Goal: Information Seeking & Learning: Check status

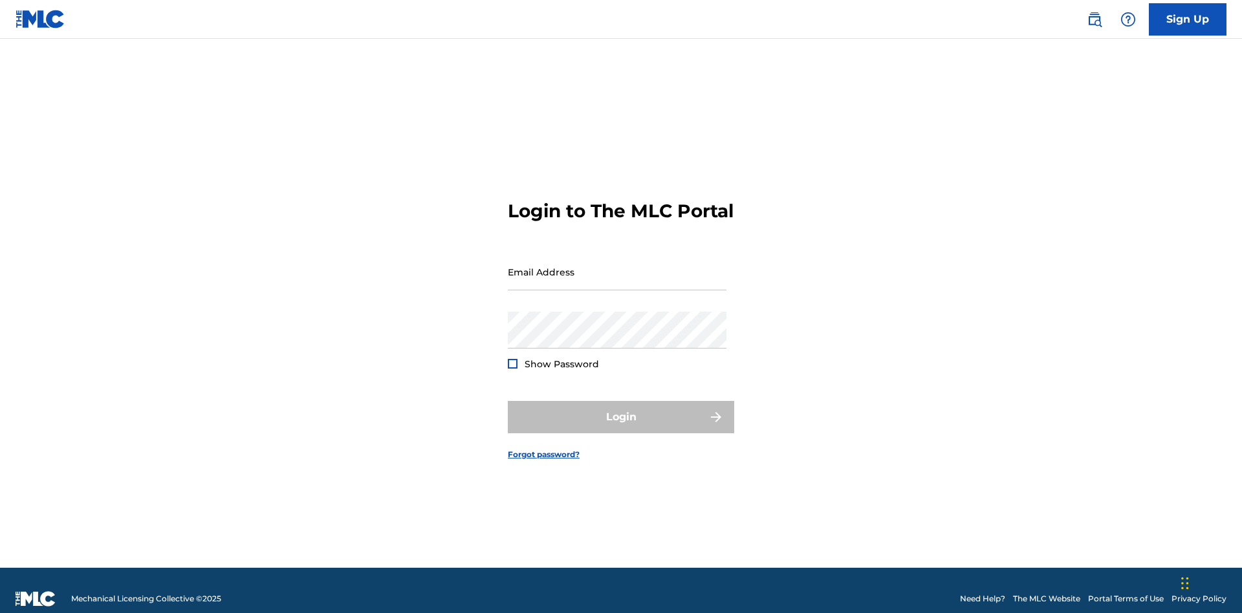
scroll to position [17, 0]
click at [617, 266] on input "Email Address" at bounding box center [617, 272] width 219 height 37
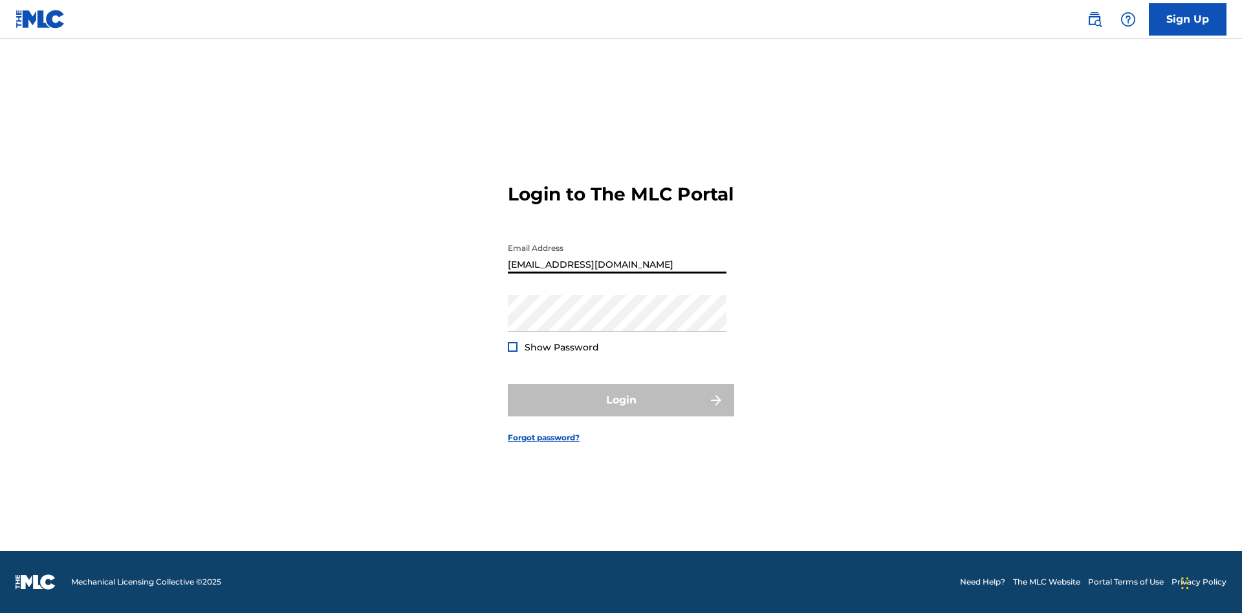
type input "Duke.McTesterson@gmail.com"
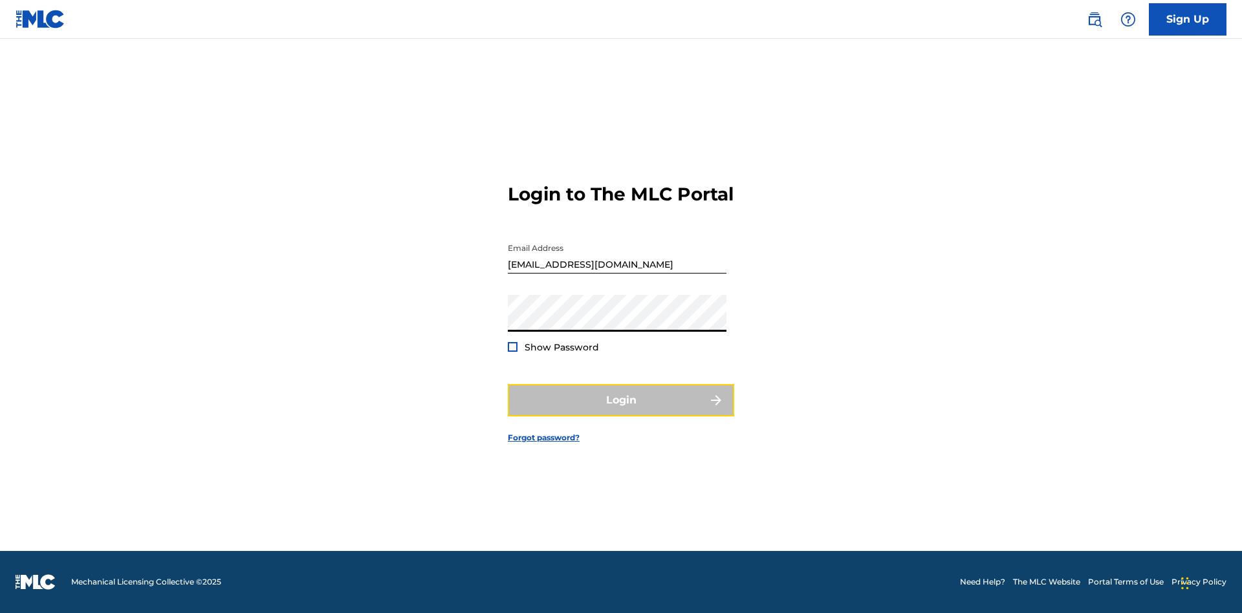
click at [621, 411] on button "Login" at bounding box center [621, 400] width 226 height 32
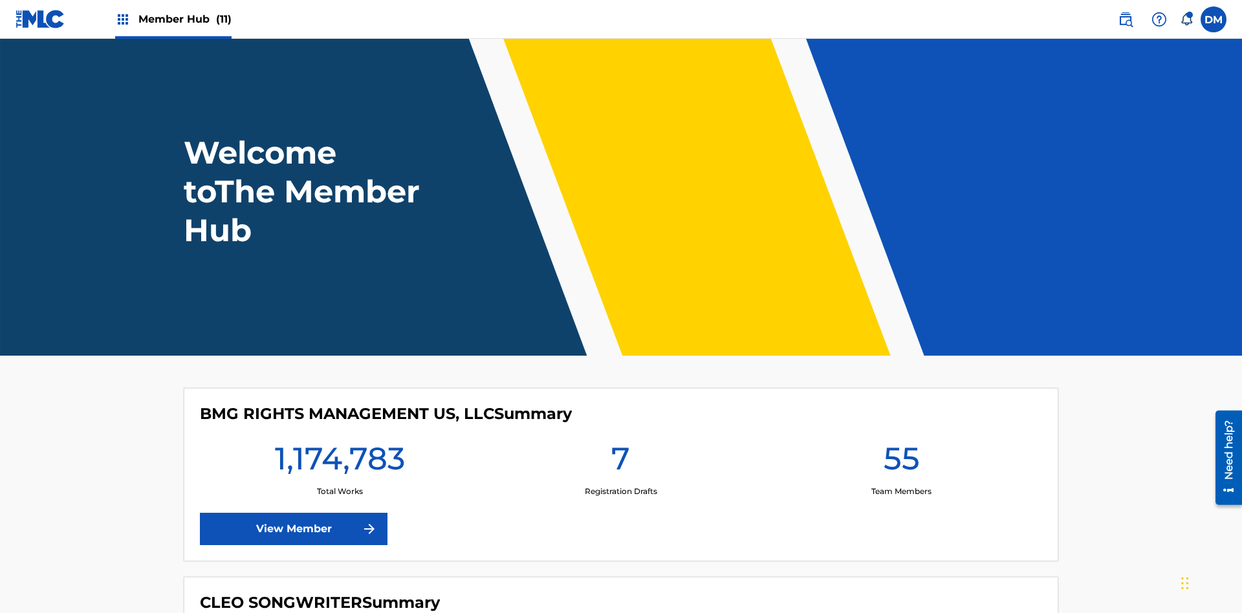
click at [184, 19] on span "Member Hub (11)" at bounding box center [184, 19] width 93 height 15
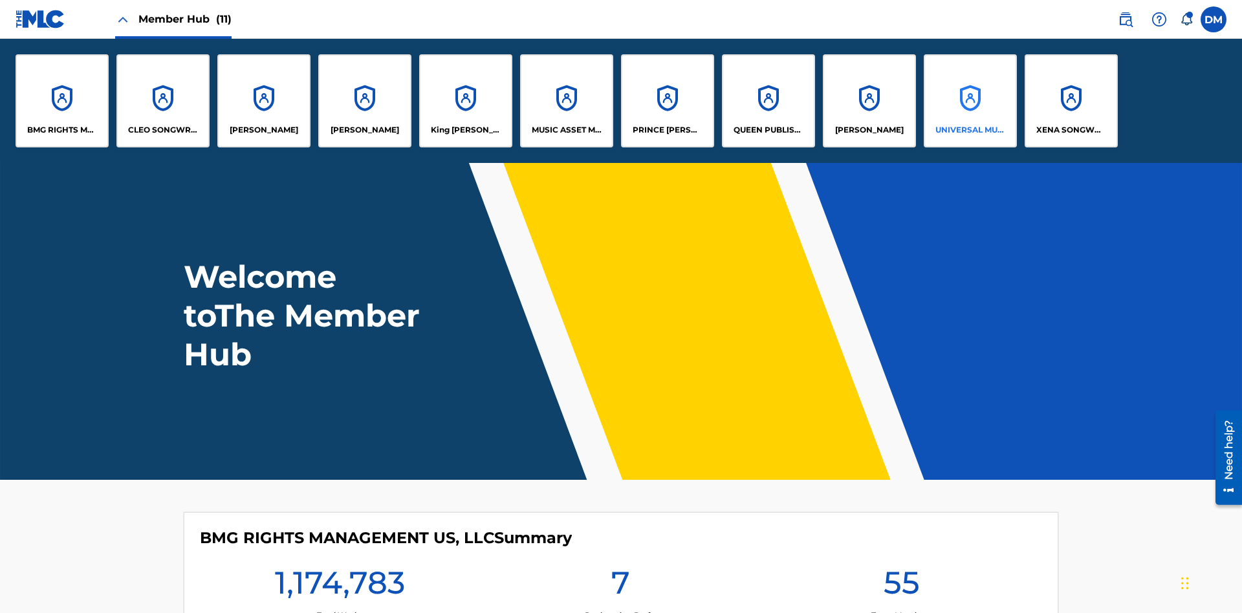
click at [969, 130] on p "UNIVERSAL MUSIC PUB GROUP" at bounding box center [970, 130] width 70 height 12
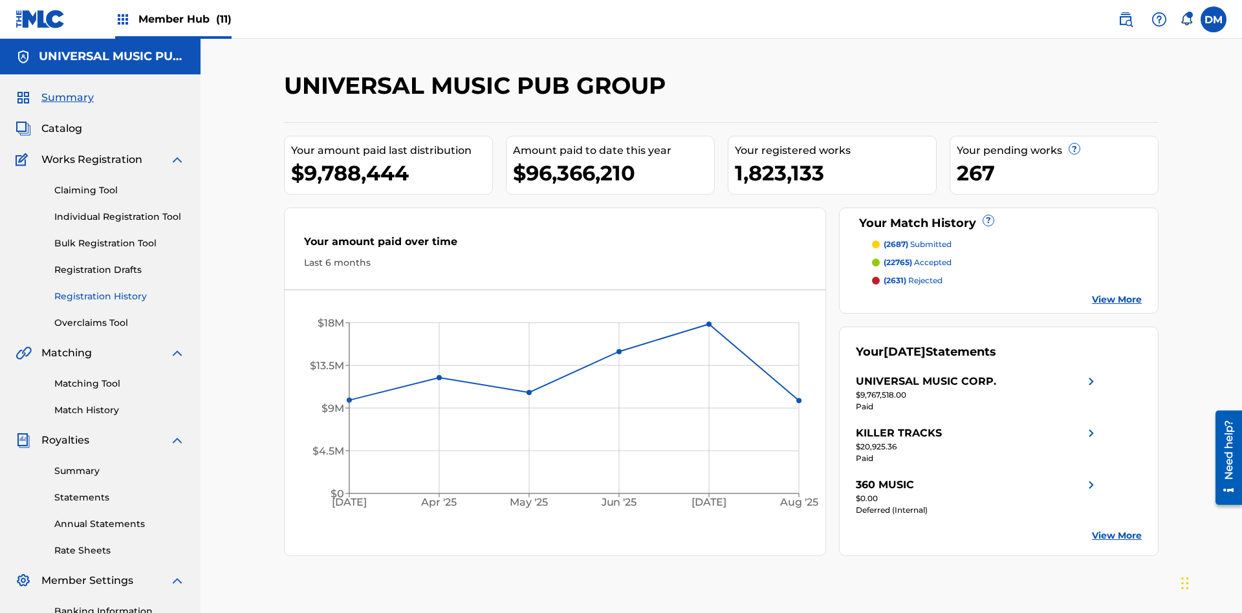
click at [120, 290] on link "Registration History" at bounding box center [119, 297] width 131 height 14
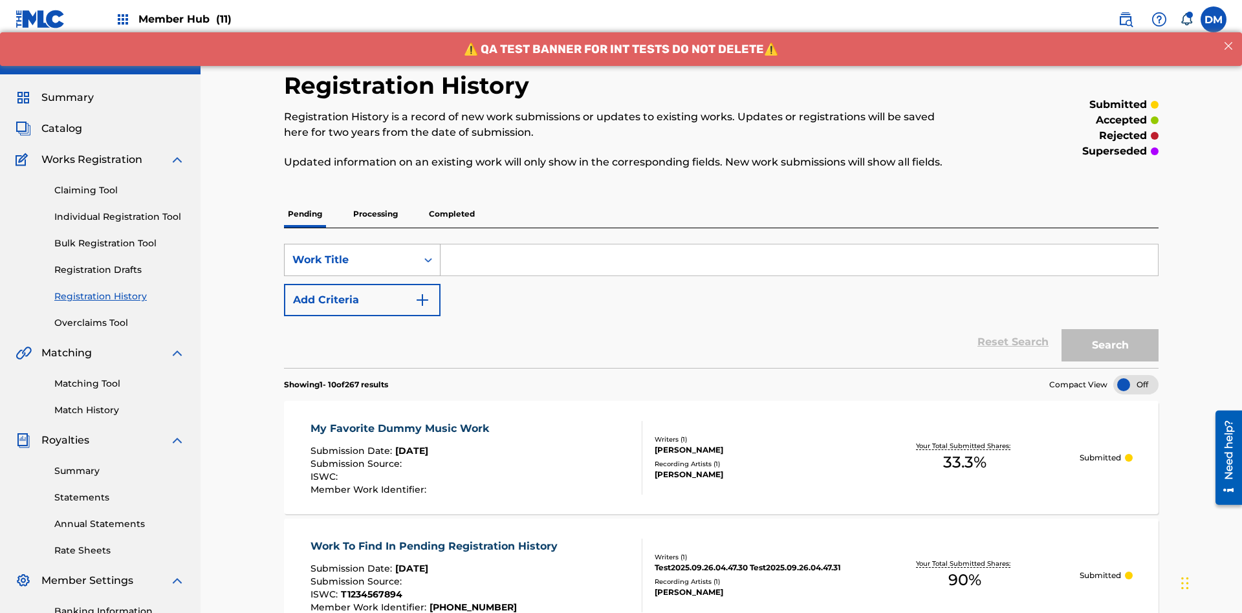
click at [351, 252] on div "Work Title" at bounding box center [350, 260] width 116 height 16
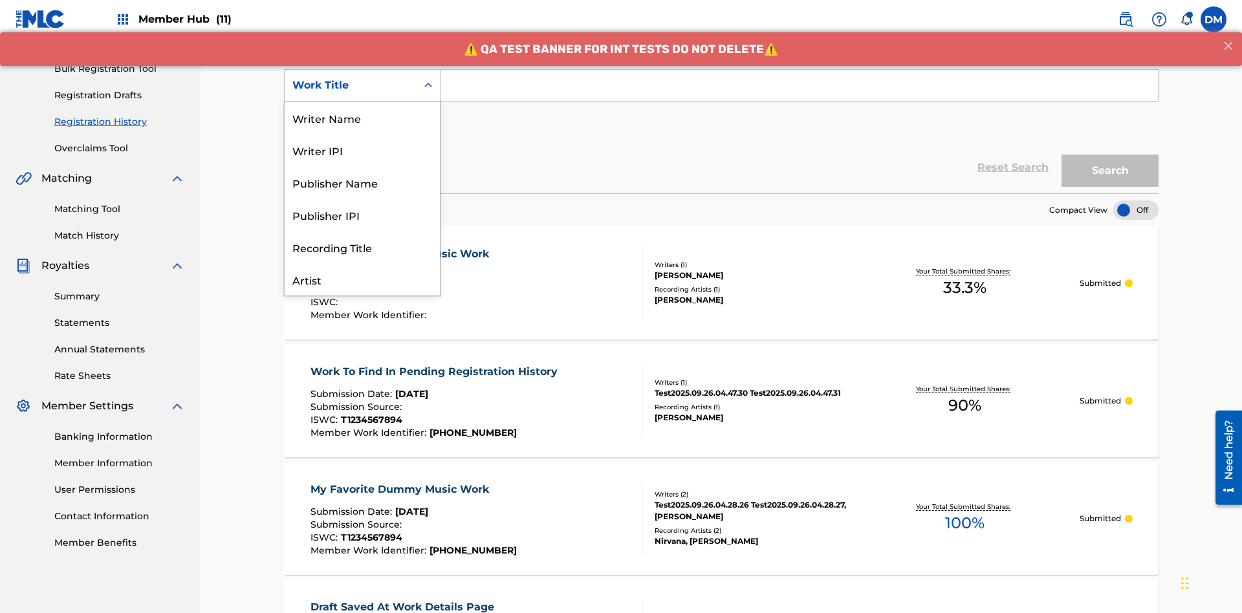
scroll to position [65, 0]
click at [362, 279] on div "Work Title" at bounding box center [362, 279] width 155 height 32
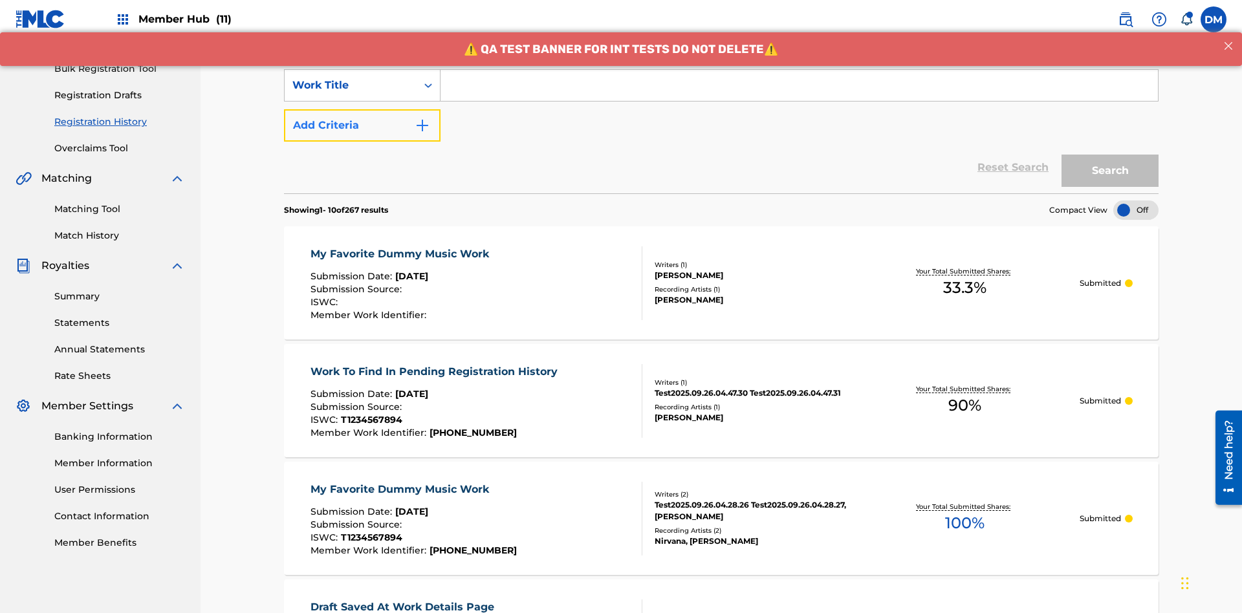
click at [362, 109] on button "Add Criteria" at bounding box center [362, 125] width 157 height 32
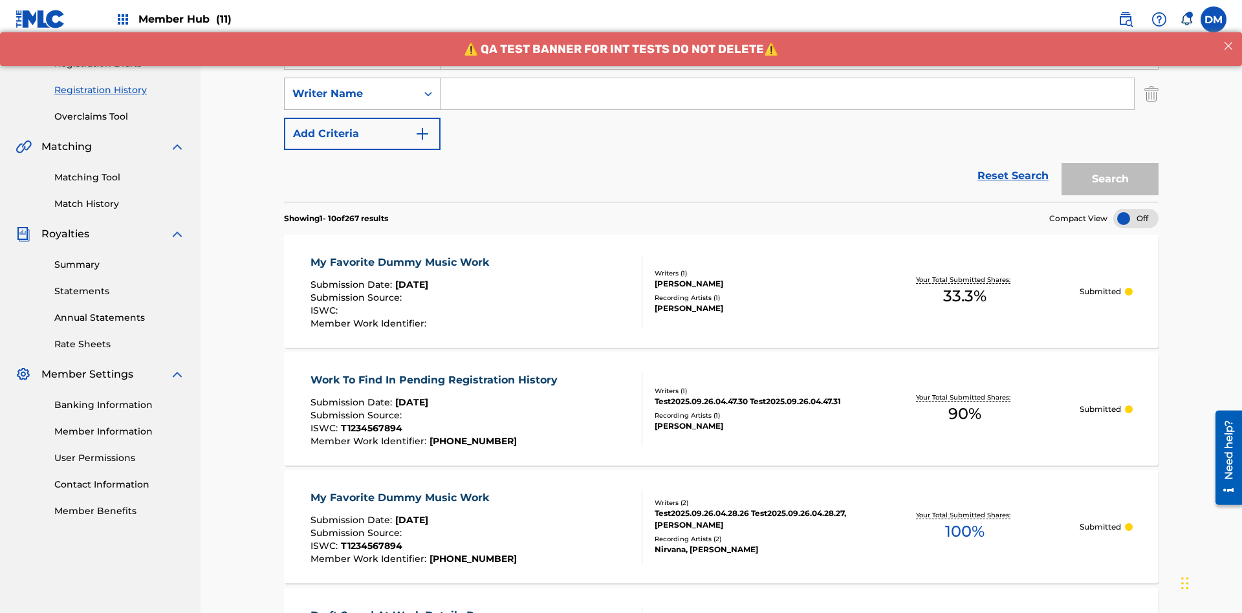
click at [351, 86] on div "Writer Name" at bounding box center [350, 94] width 116 height 16
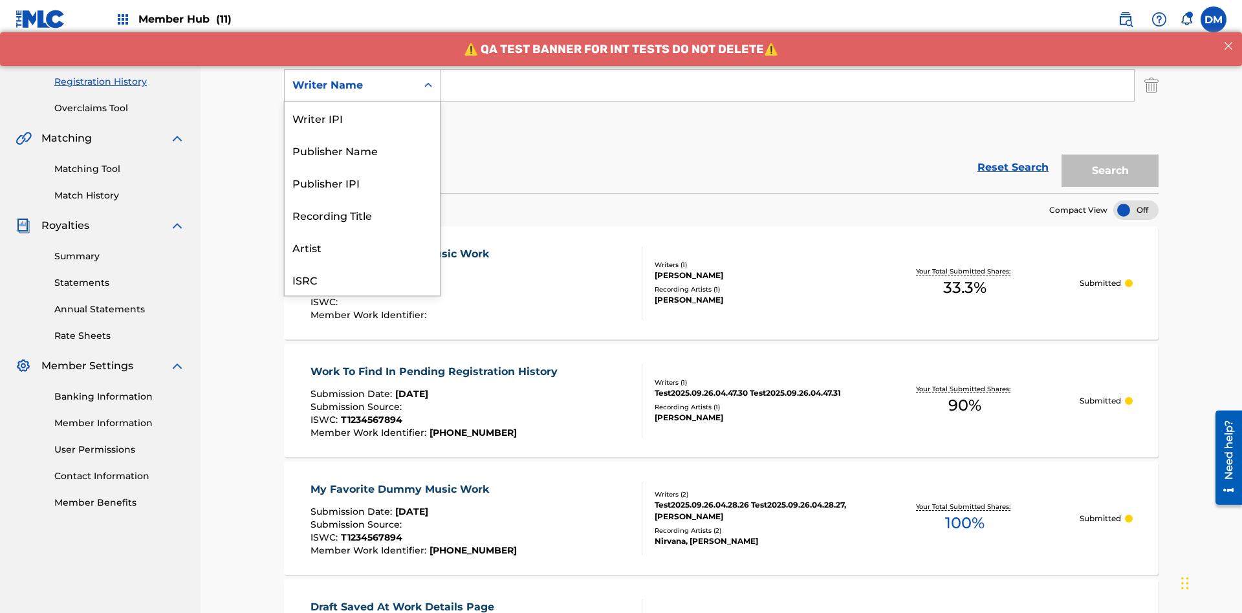
scroll to position [32, 0]
click at [362, 182] on div "Recording Title" at bounding box center [362, 182] width 155 height 32
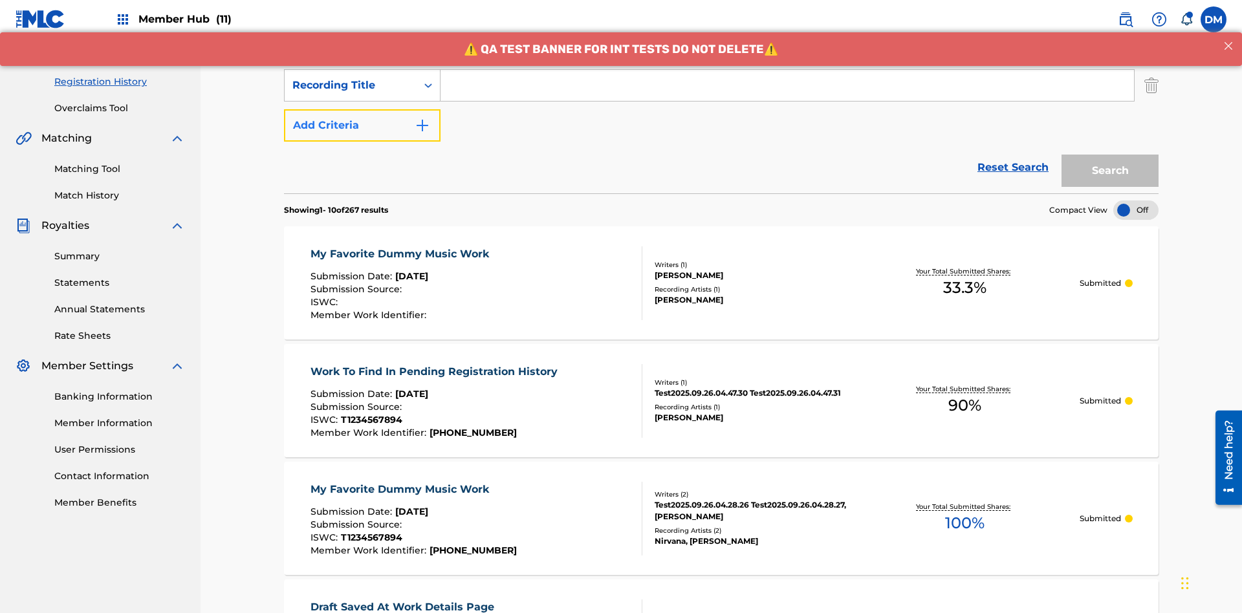
click at [362, 109] on button "Add Criteria" at bounding box center [362, 125] width 157 height 32
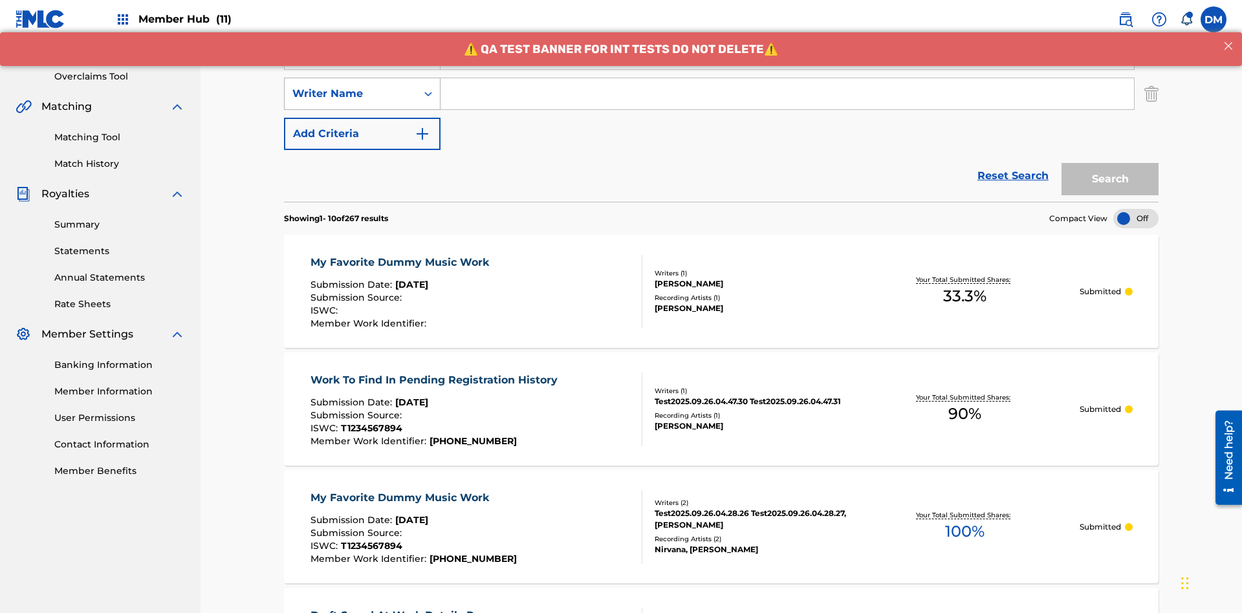
click at [351, 86] on div "Writer Name" at bounding box center [350, 94] width 116 height 16
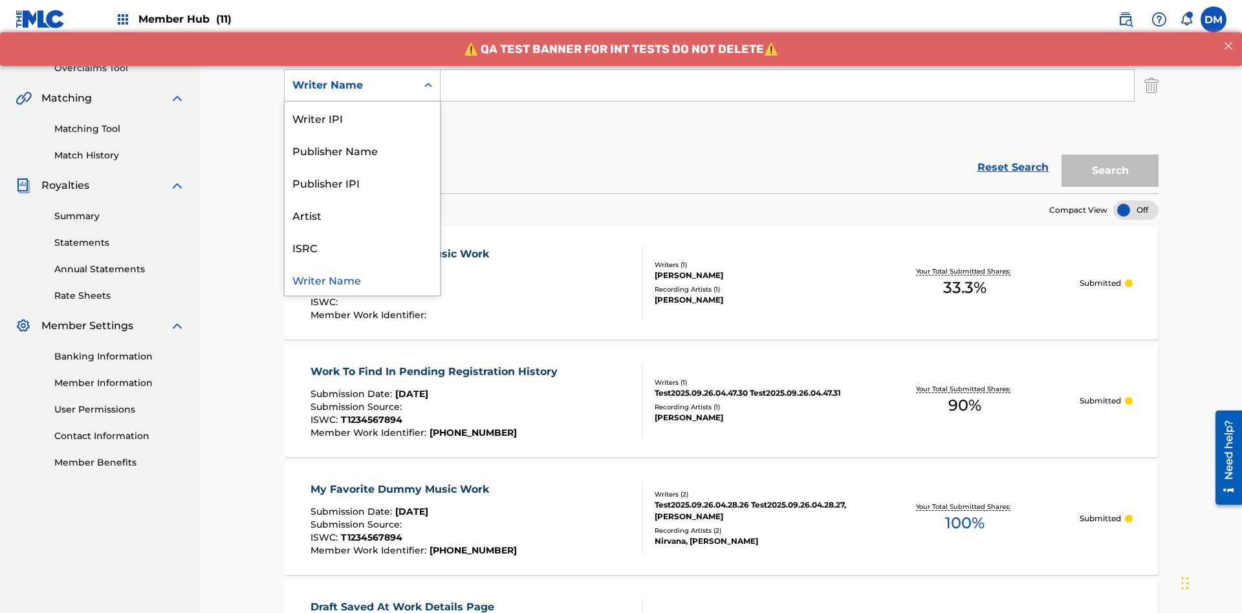
click at [362, 247] on div "ISRC" at bounding box center [362, 247] width 155 height 32
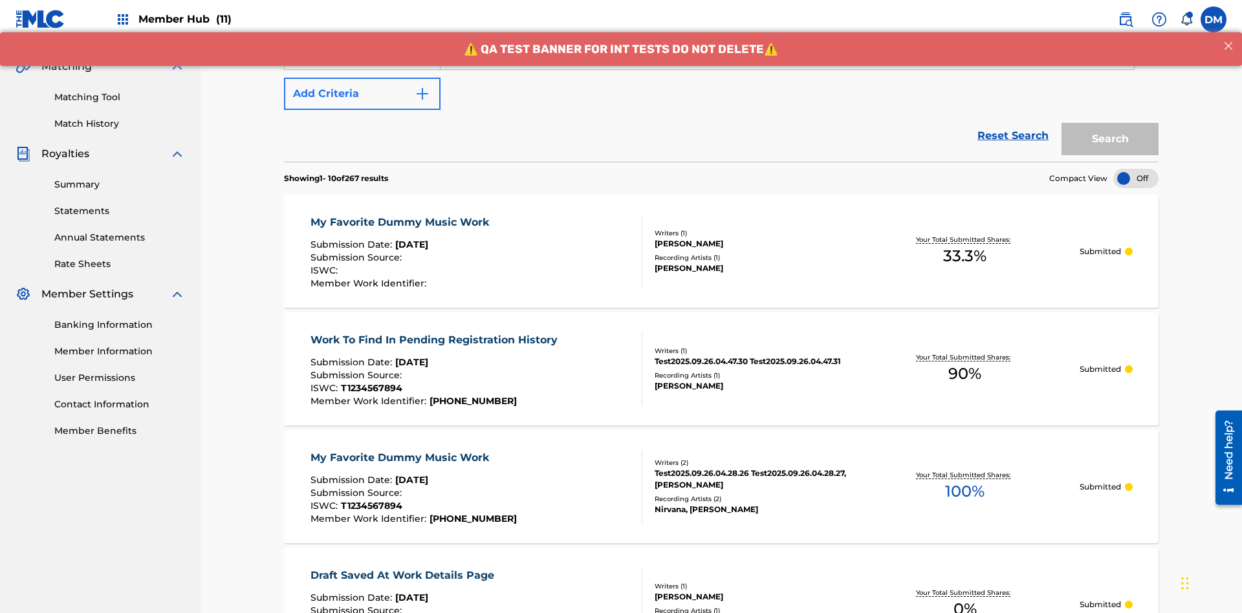
click at [362, 94] on button "Add Criteria" at bounding box center [362, 94] width 157 height 32
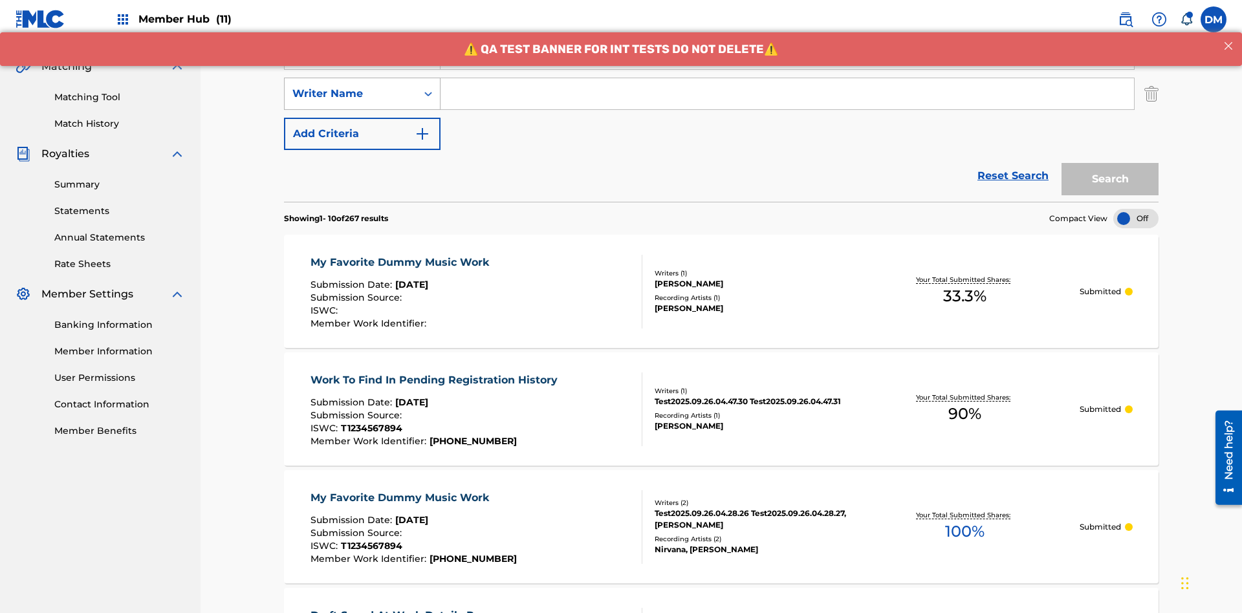
click at [351, 86] on div "Writer Name" at bounding box center [350, 94] width 116 height 16
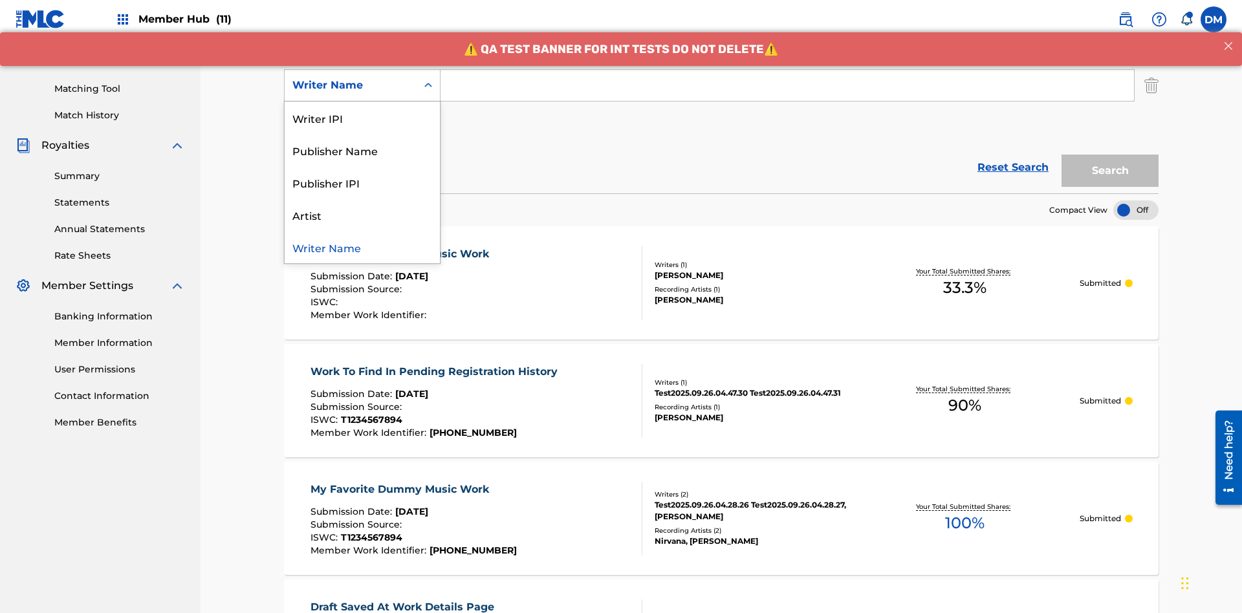
click at [362, 247] on div "Writer Name" at bounding box center [362, 247] width 155 height 32
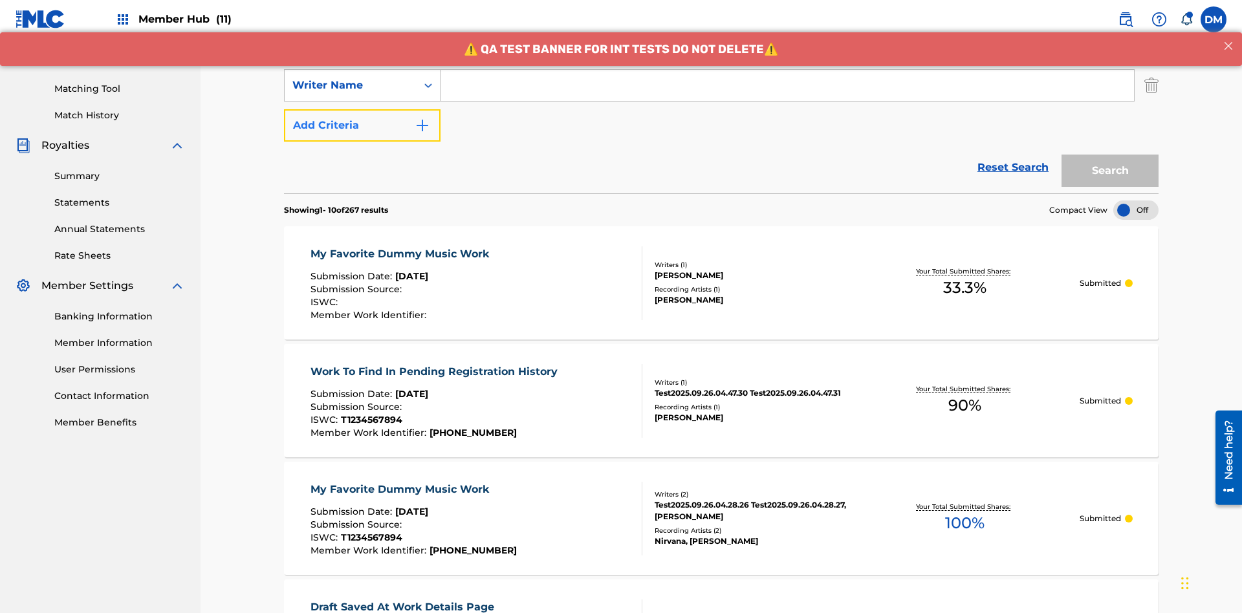
click at [362, 109] on button "Add Criteria" at bounding box center [362, 125] width 157 height 32
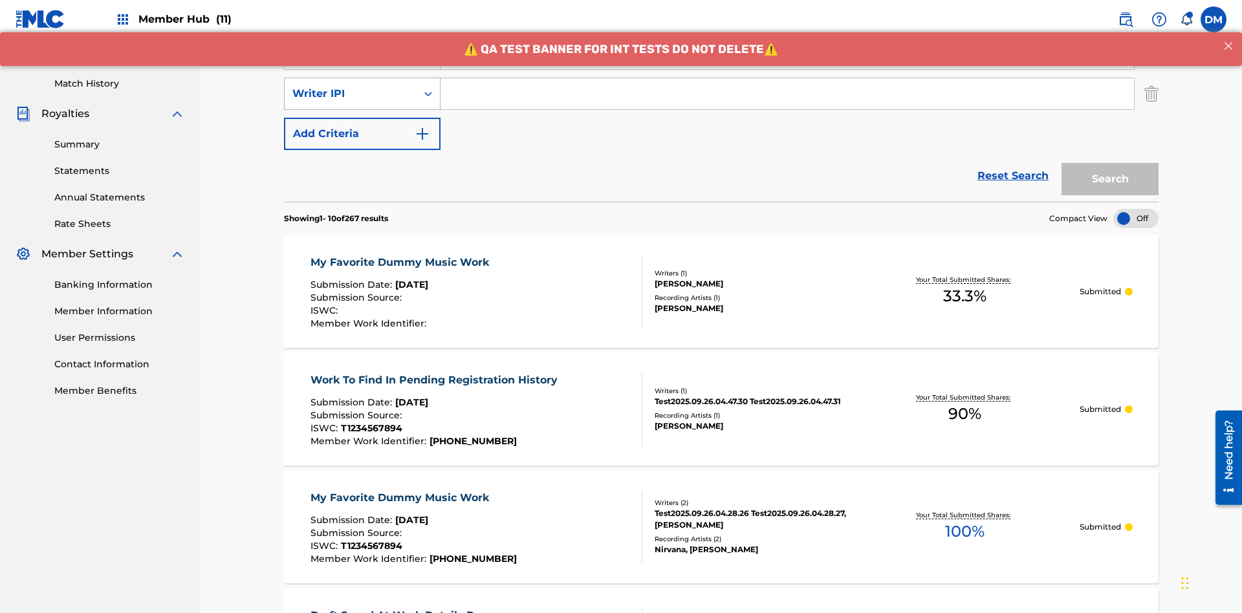
click at [351, 86] on div "Writer IPI" at bounding box center [350, 94] width 116 height 16
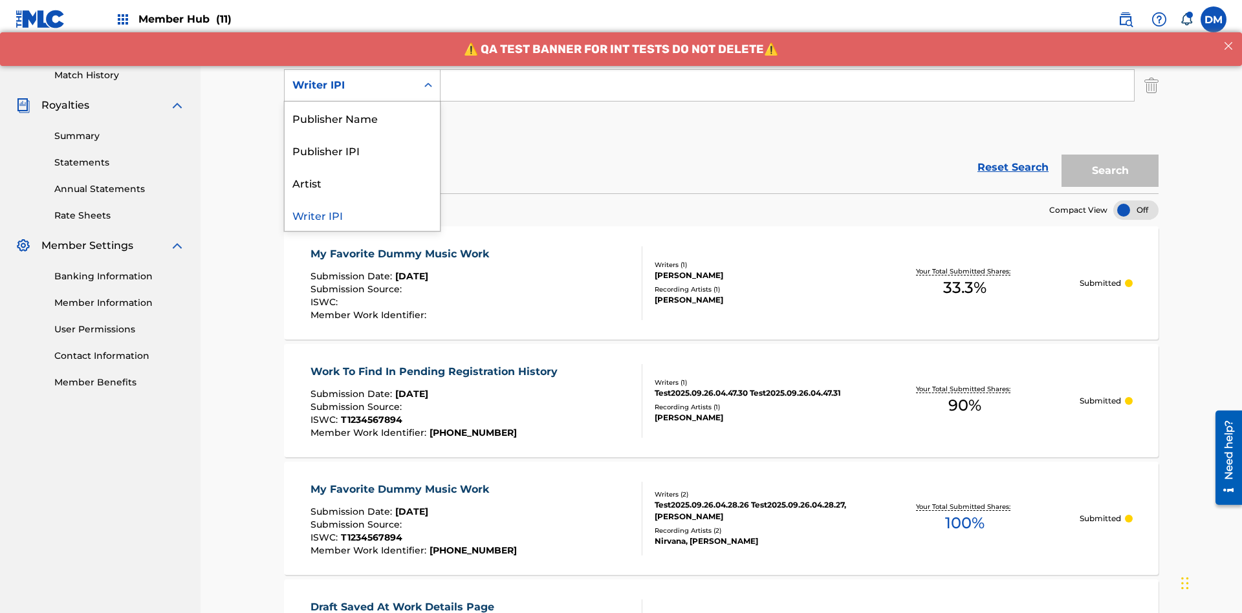
click at [362, 118] on div "Publisher Name" at bounding box center [362, 118] width 155 height 32
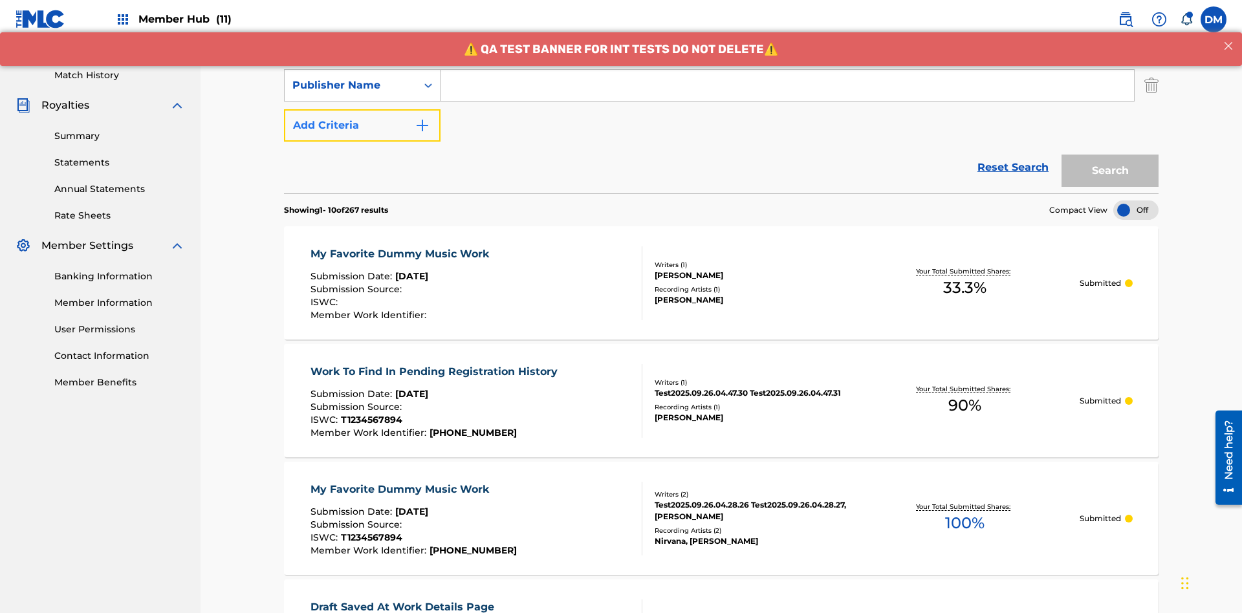
click at [362, 109] on button "Add Criteria" at bounding box center [362, 125] width 157 height 32
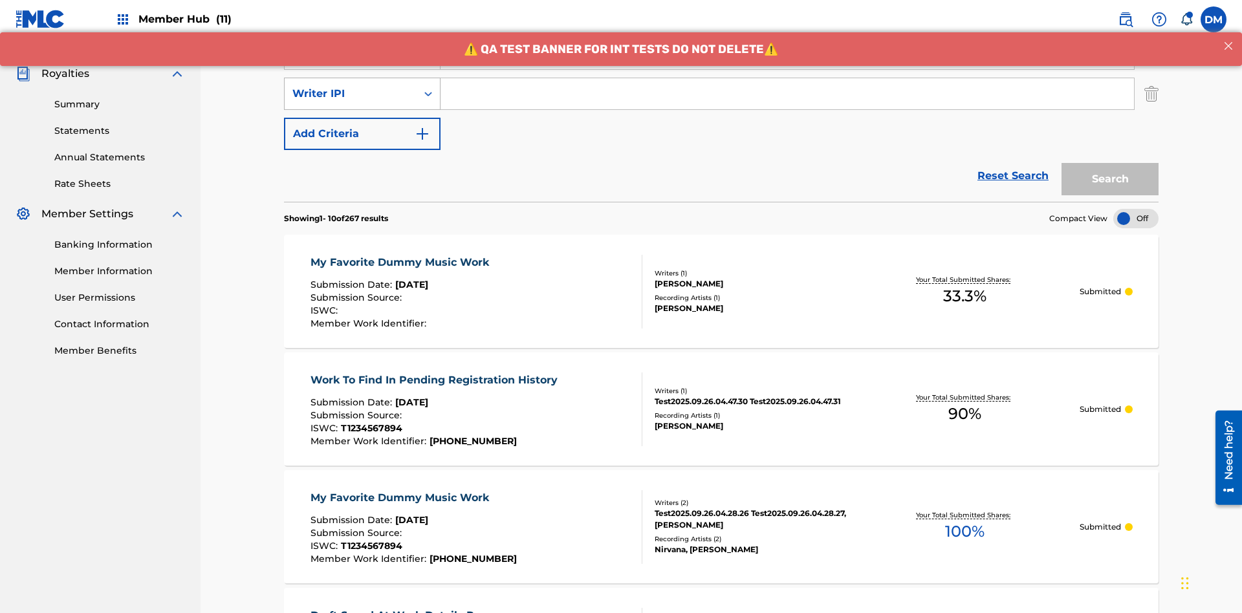
click at [351, 86] on div "Writer IPI" at bounding box center [350, 94] width 116 height 16
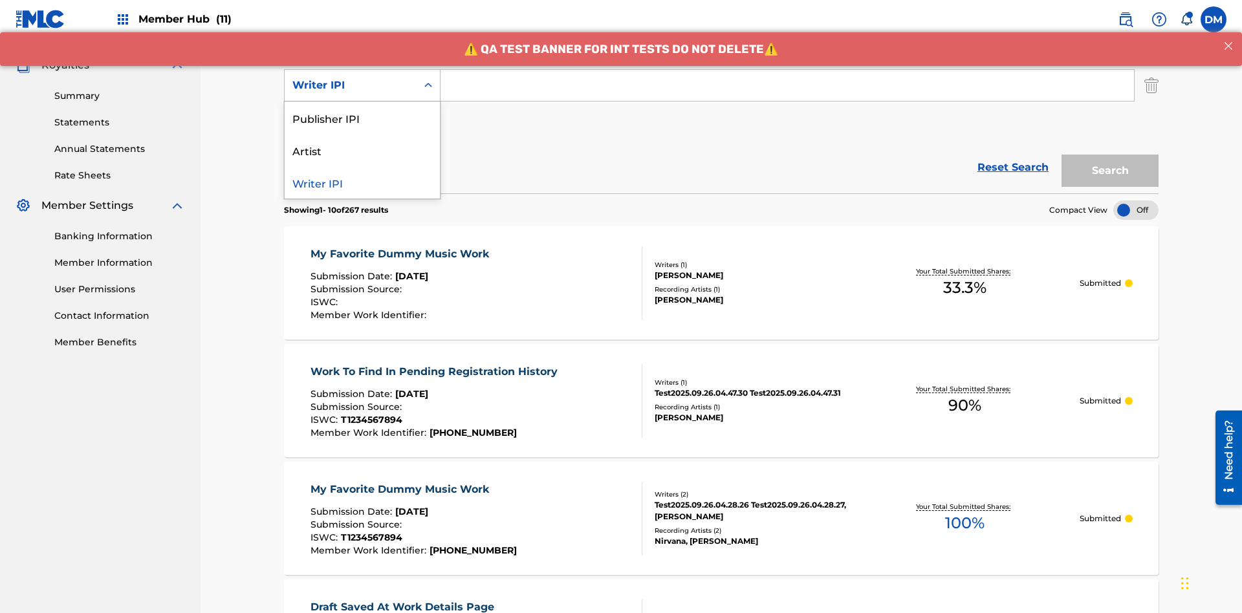
click at [362, 118] on div "Publisher IPI" at bounding box center [362, 118] width 155 height 32
click at [362, 109] on button "Add Criteria" at bounding box center [362, 125] width 157 height 32
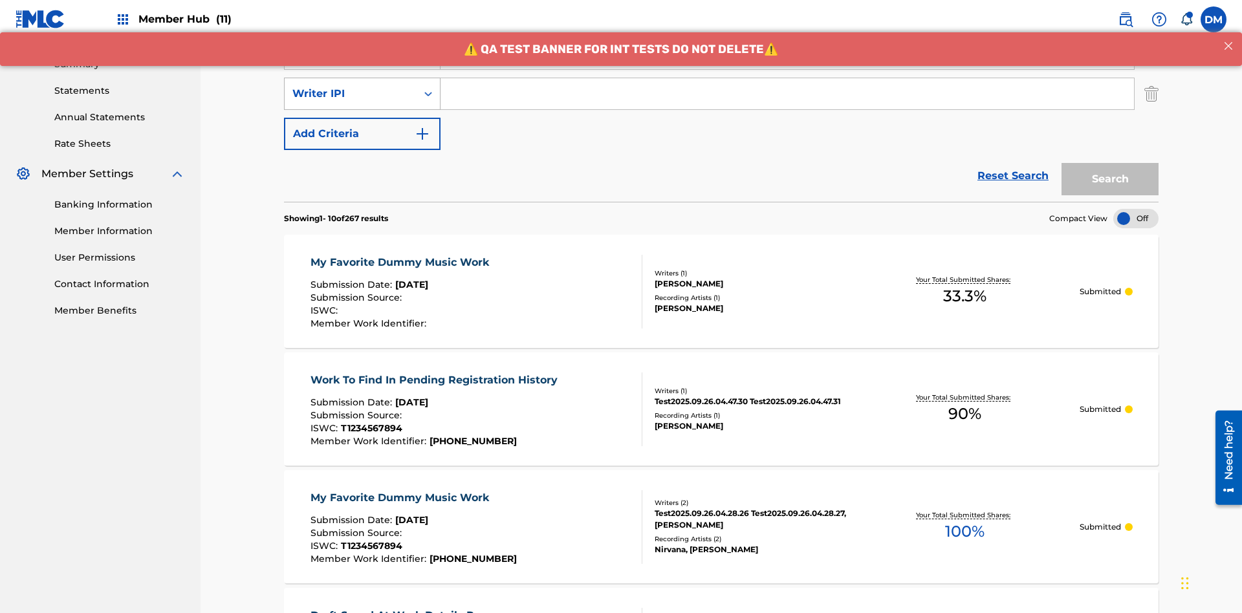
click at [351, 86] on div "Writer IPI" at bounding box center [350, 94] width 116 height 16
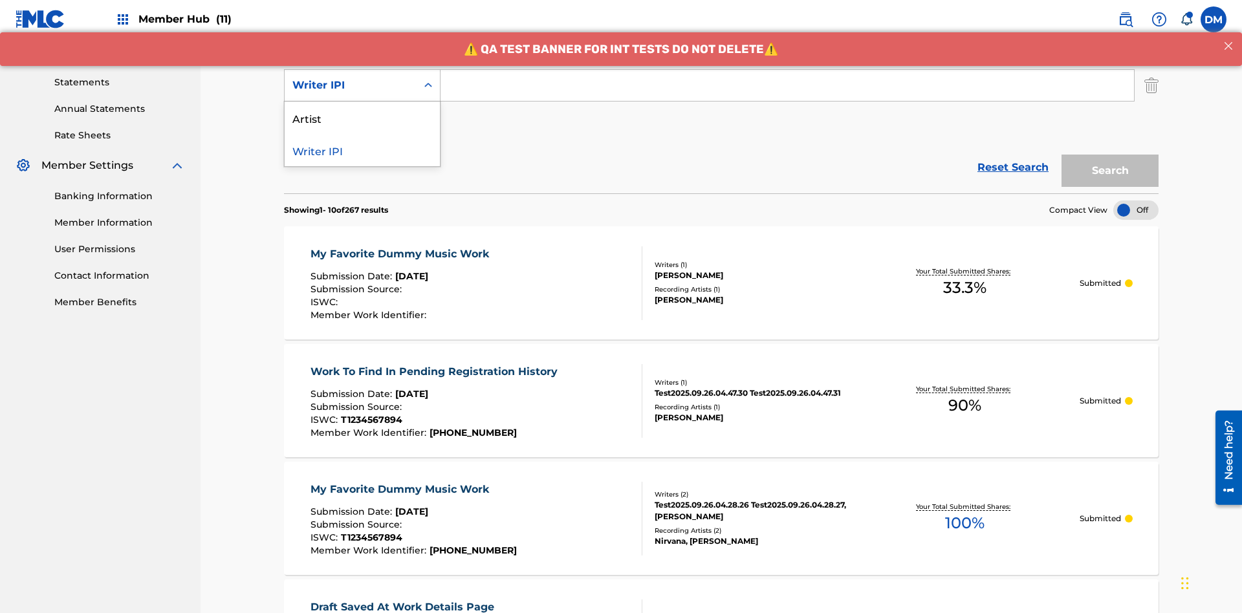
click at [362, 118] on div "Artist" at bounding box center [362, 118] width 155 height 32
click at [362, 109] on button "Add Criteria" at bounding box center [362, 125] width 157 height 32
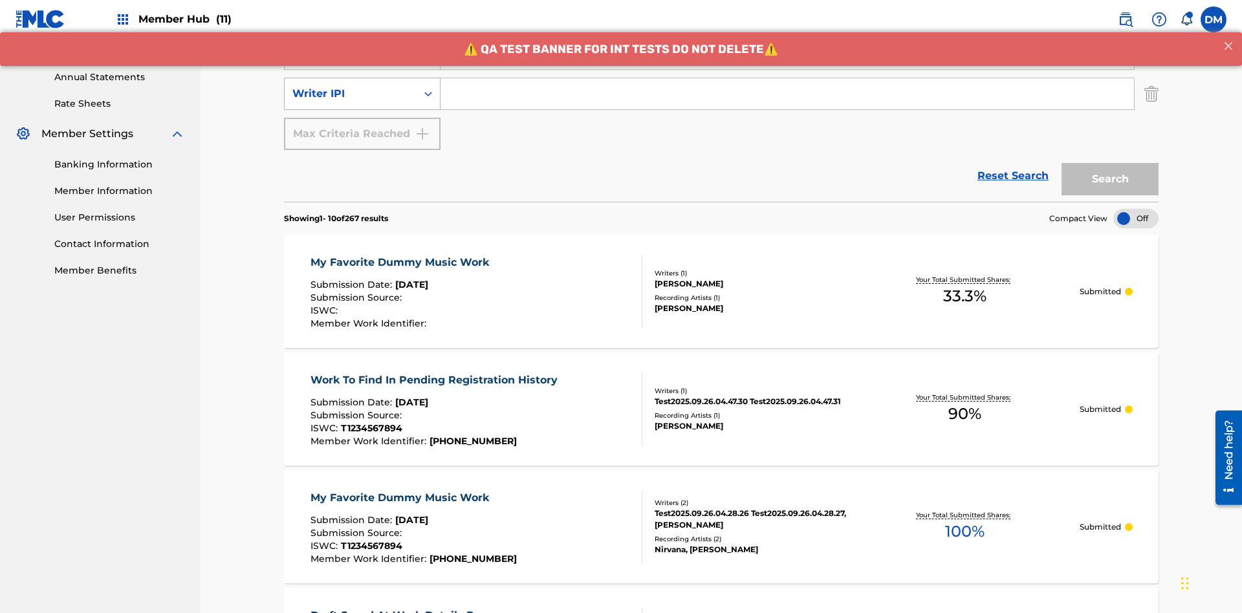
click at [351, 86] on div "Writer IPI" at bounding box center [350, 94] width 116 height 16
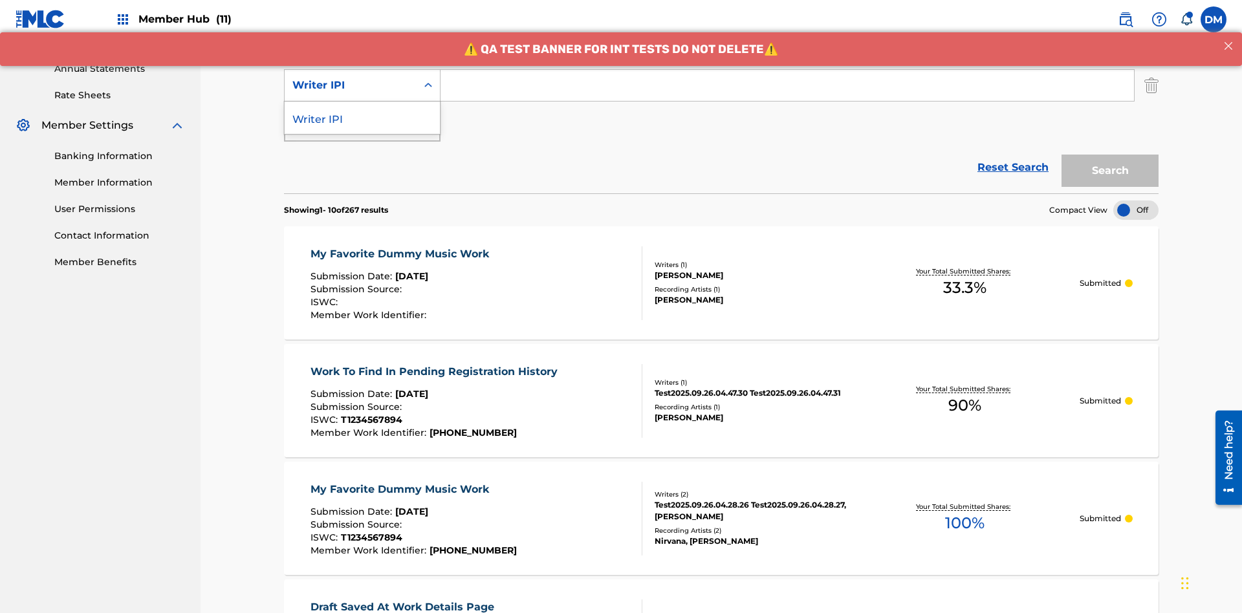
click at [362, 118] on div "Writer IPI" at bounding box center [362, 118] width 155 height 32
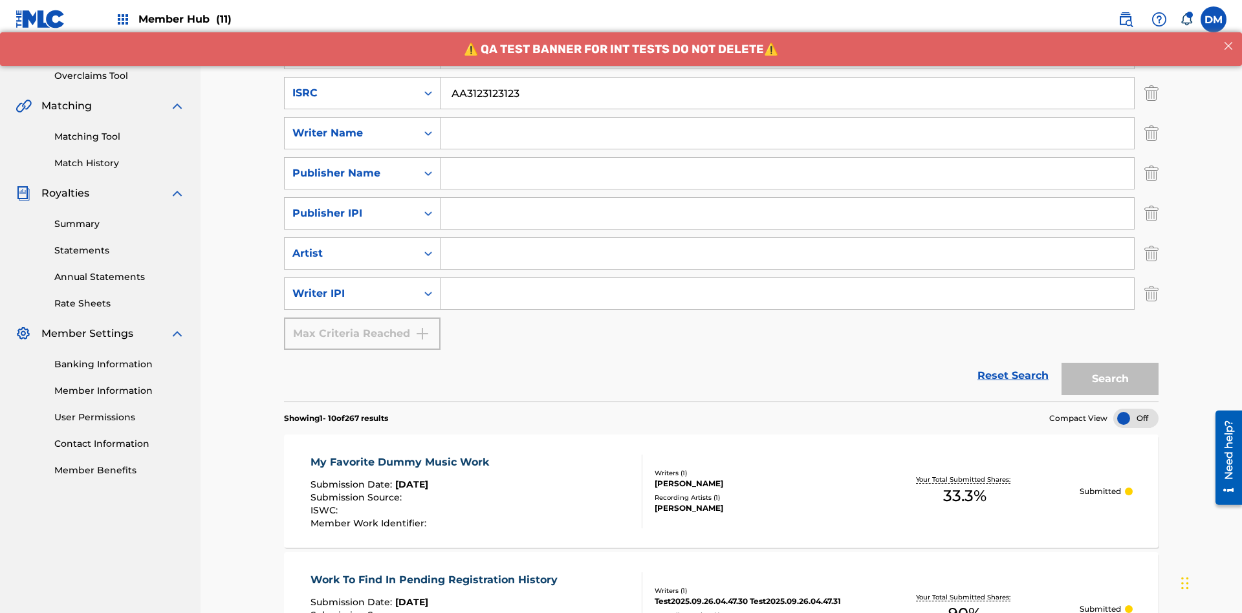
type input "AA3123123123"
click at [799, 28] on input "Search Form" at bounding box center [798, 12] width 717 height 31
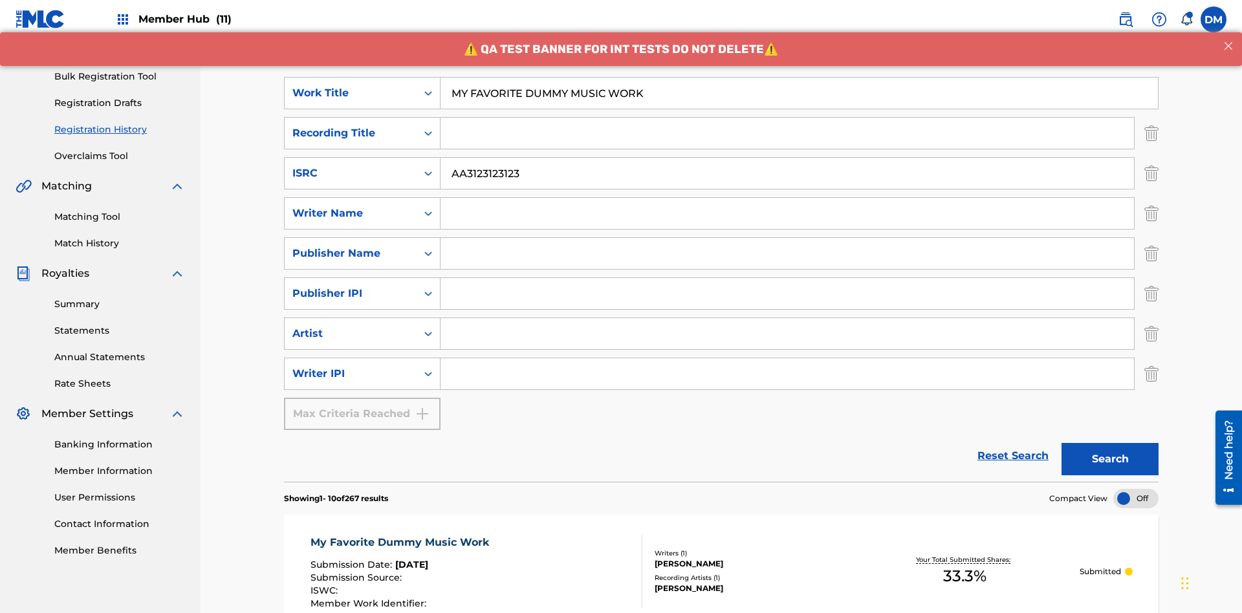
type input "MY FAVORITE DUMMY MUSIC WORK"
click at [787, 198] on input "Search Form" at bounding box center [786, 213] width 693 height 31
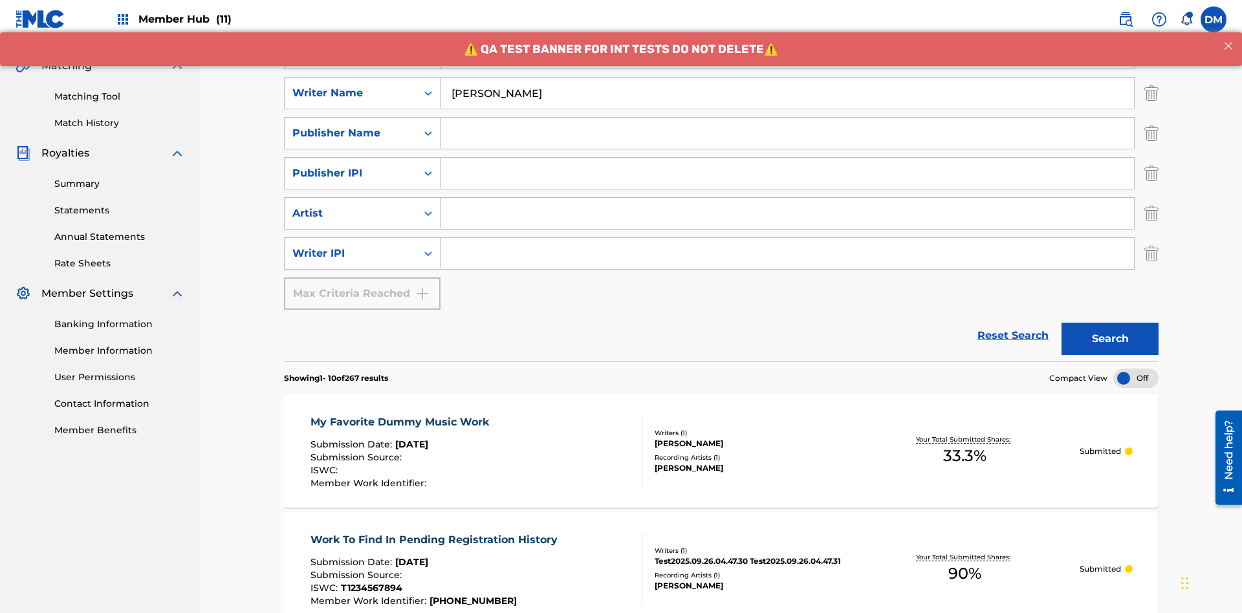
type input "BERKOWITZ"
click at [787, 238] on input "Search Form" at bounding box center [786, 253] width 693 height 31
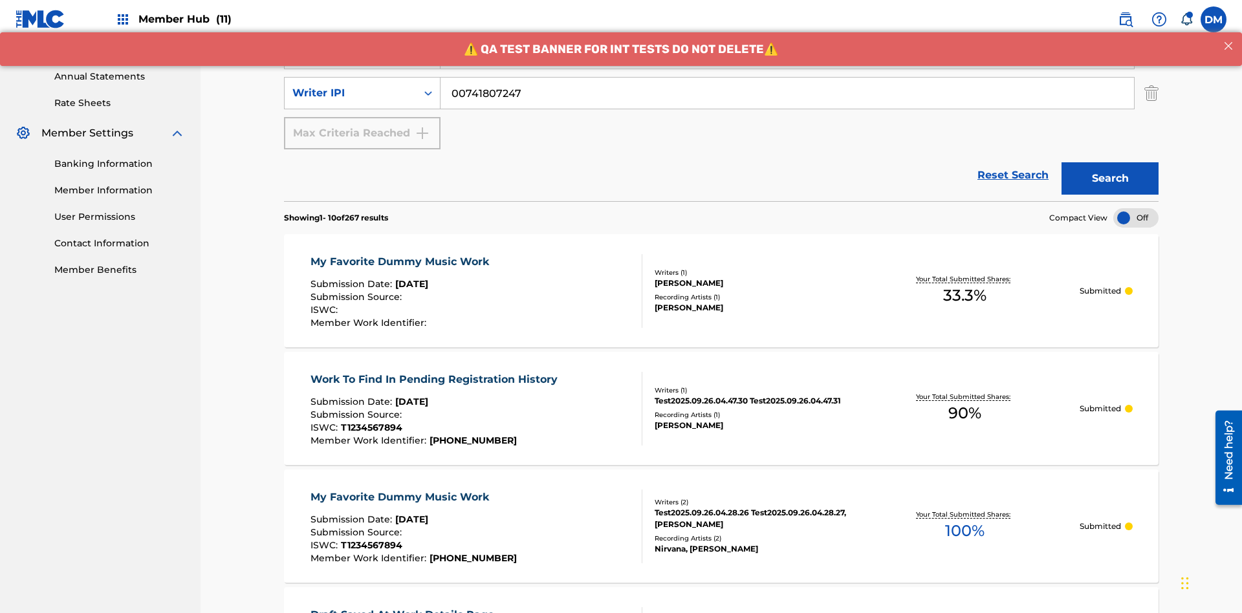
type input "00741807247"
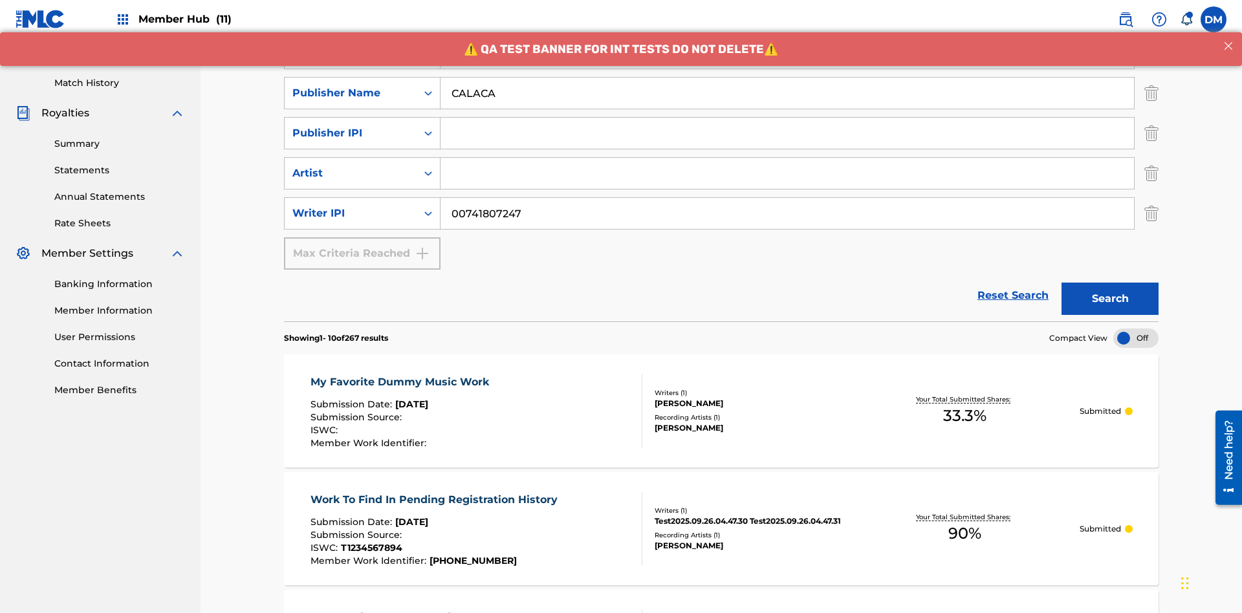
type input "CALACA"
click at [787, 118] on input "Search Form" at bounding box center [786, 133] width 693 height 31
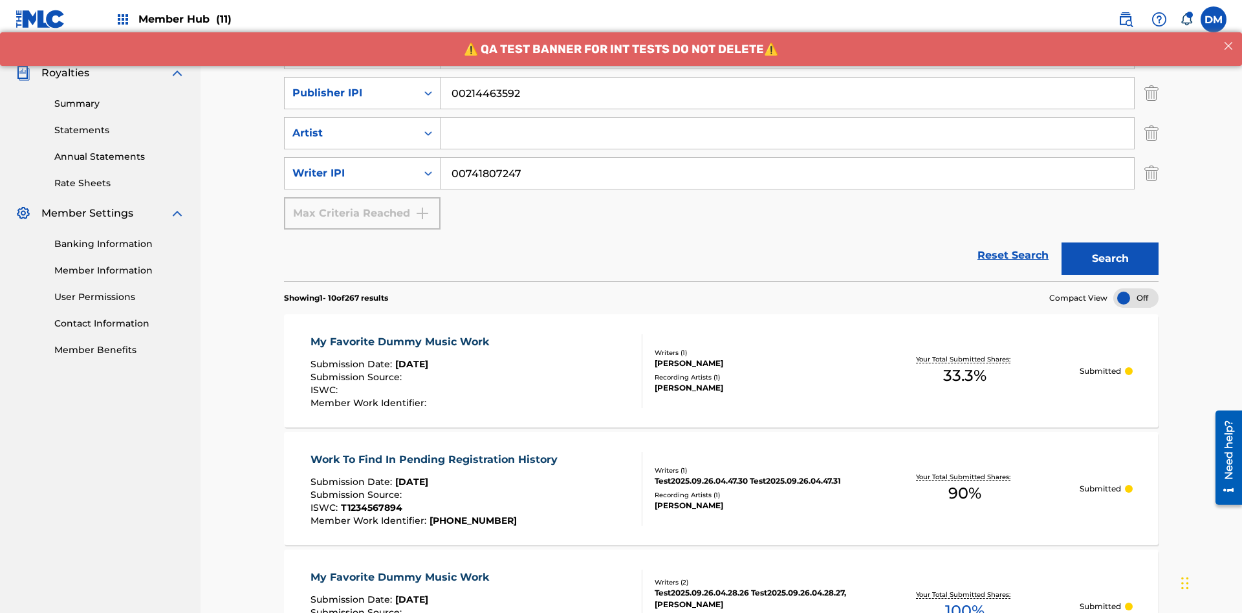
type input "00214463592"
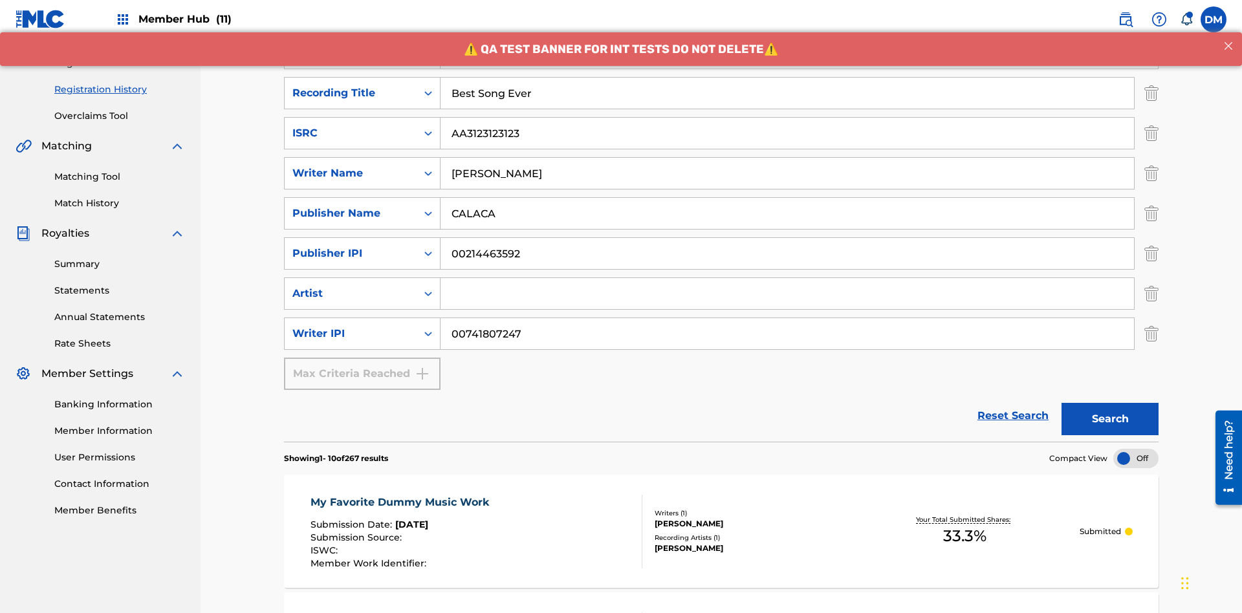
type input "Best Song Ever"
click at [787, 278] on input "Search Form" at bounding box center [786, 293] width 693 height 31
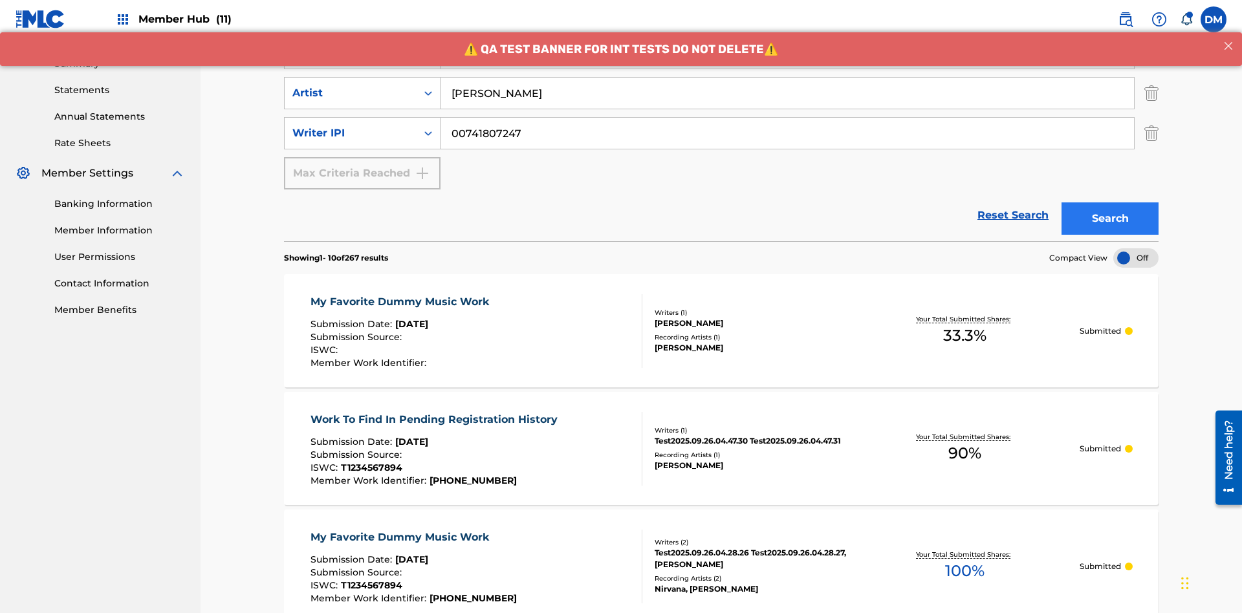
type input "Joe Lewis"
click at [1110, 202] on button "Search" at bounding box center [1109, 218] width 97 height 32
